Goal: Transaction & Acquisition: Purchase product/service

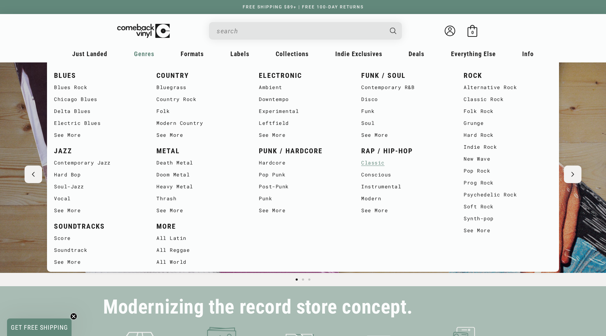
click at [372, 161] on link "Classic" at bounding box center [405, 163] width 88 height 12
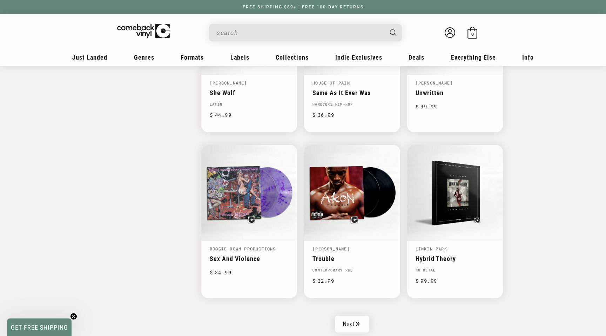
scroll to position [1038, 0]
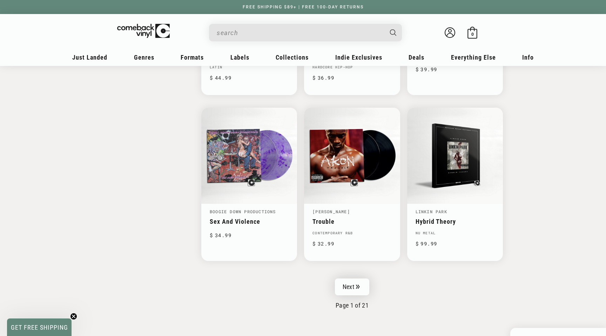
click at [357, 285] on link "Next" at bounding box center [352, 287] width 34 height 17
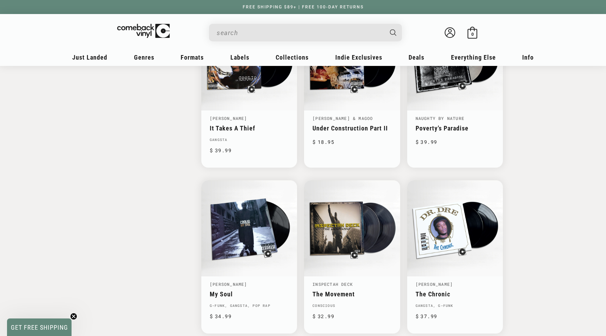
scroll to position [1027, 0]
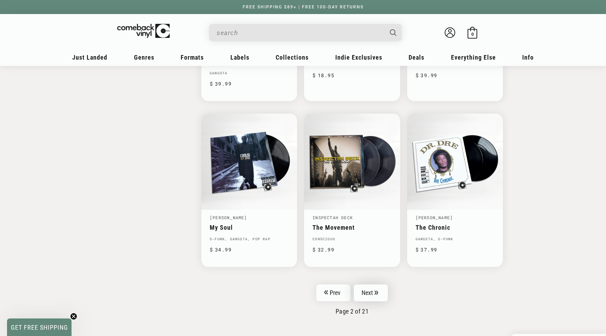
click at [370, 291] on link "Next" at bounding box center [371, 292] width 34 height 17
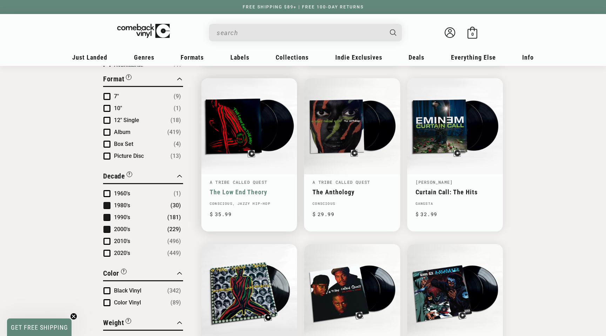
scroll to position [483, 0]
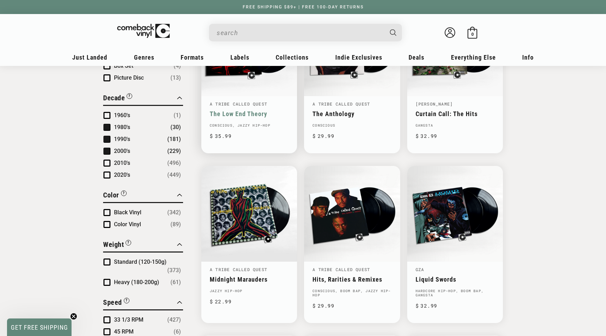
click at [254, 110] on link "The Low End Theory" at bounding box center [249, 113] width 79 height 7
